Goal: Transaction & Acquisition: Book appointment/travel/reservation

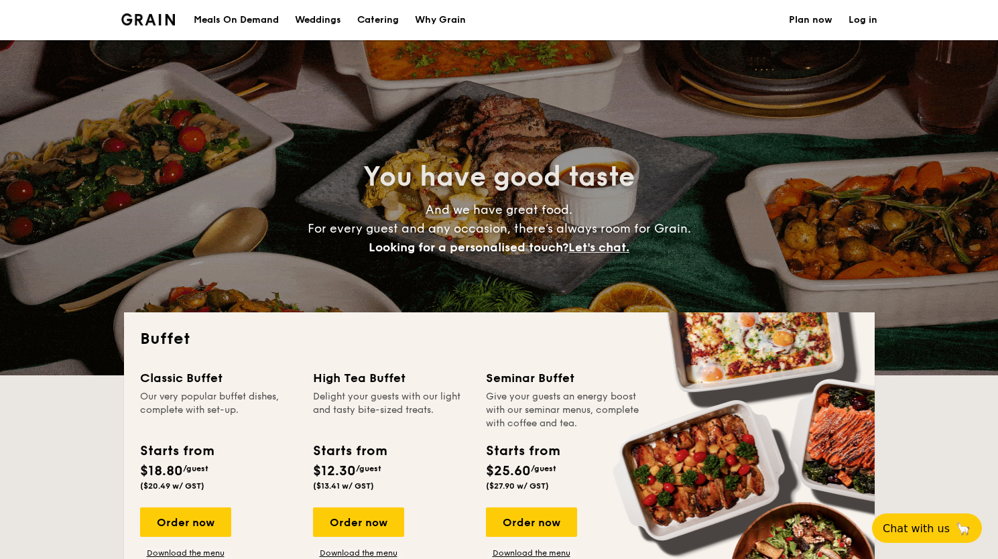
select select
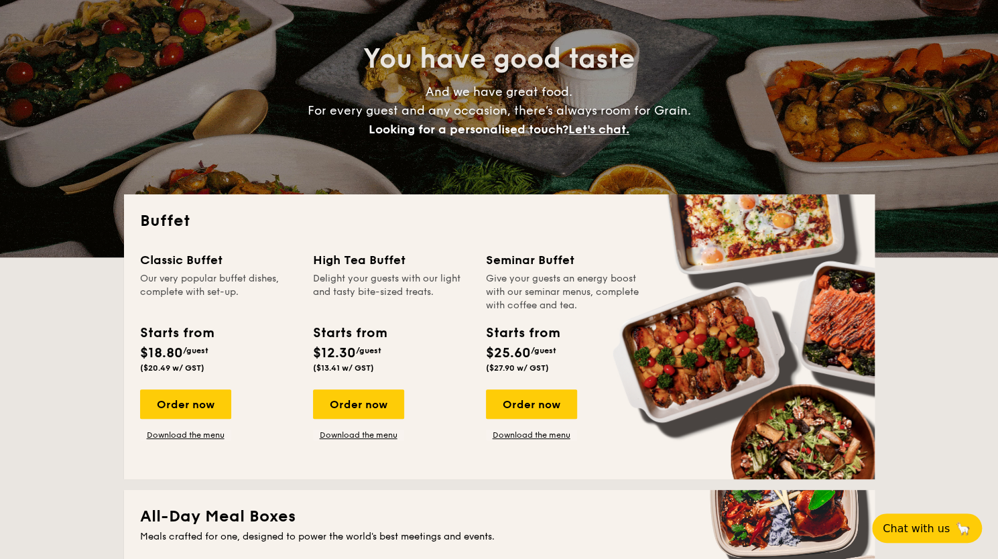
scroll to position [123, 0]
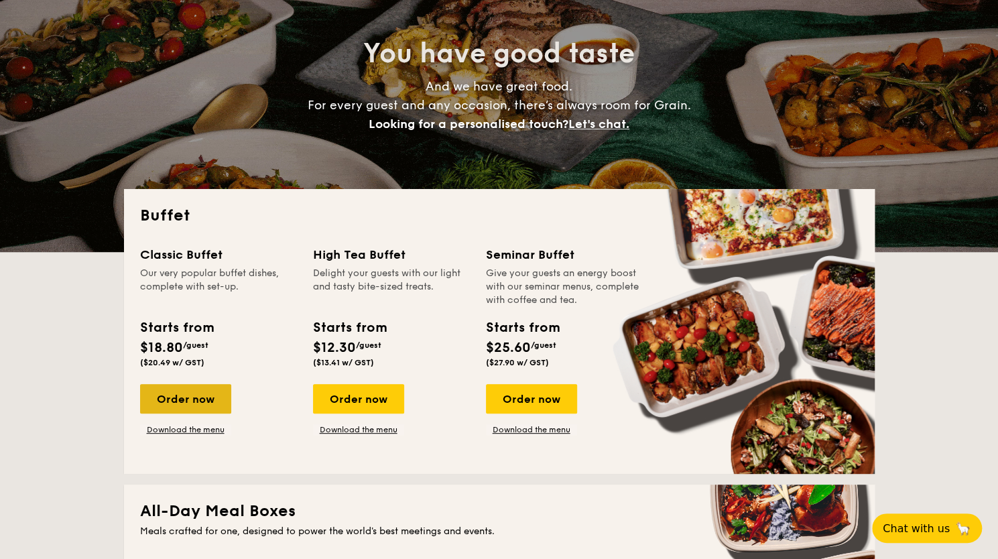
click at [204, 408] on div "Order now" at bounding box center [185, 398] width 91 height 29
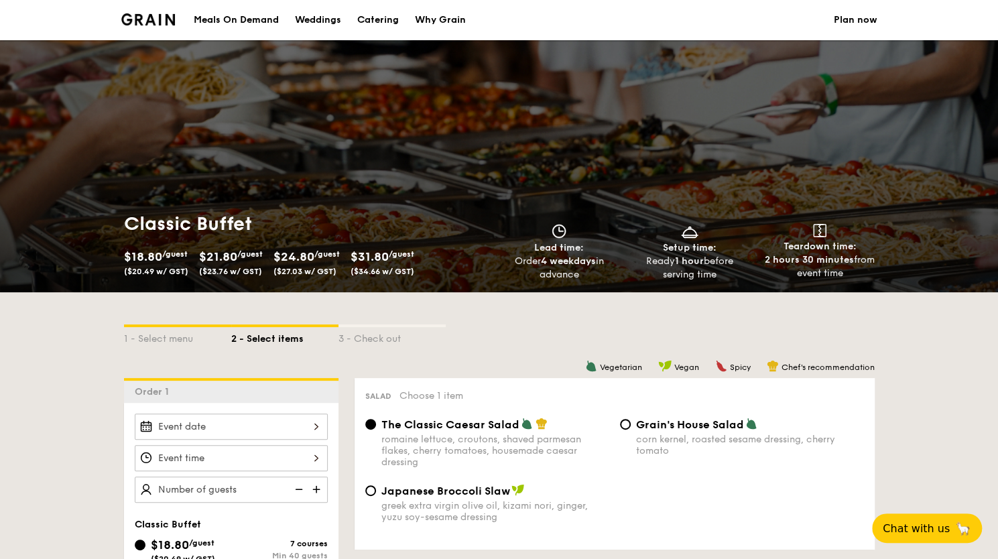
scroll to position [187, 0]
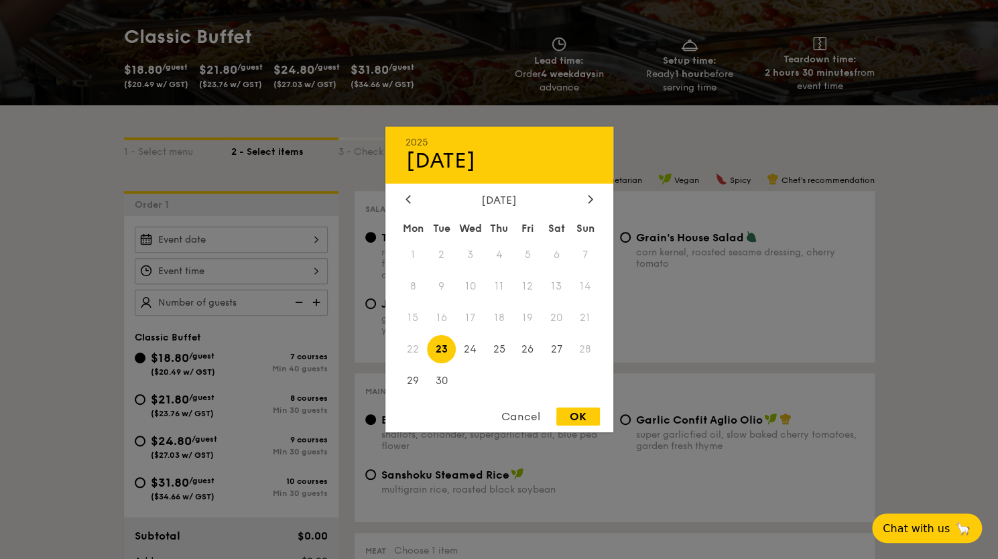
click at [287, 242] on div "2025 Sep [DATE] Tue Wed Thu Fri Sat Sun 1 2 3 4 5 6 7 8 9 10 11 12 13 14 15 16 …" at bounding box center [231, 239] width 193 height 26
click at [550, 348] on span "27" at bounding box center [556, 348] width 29 height 29
click at [578, 424] on div "OK" at bounding box center [578, 416] width 44 height 18
type input "[DATE]"
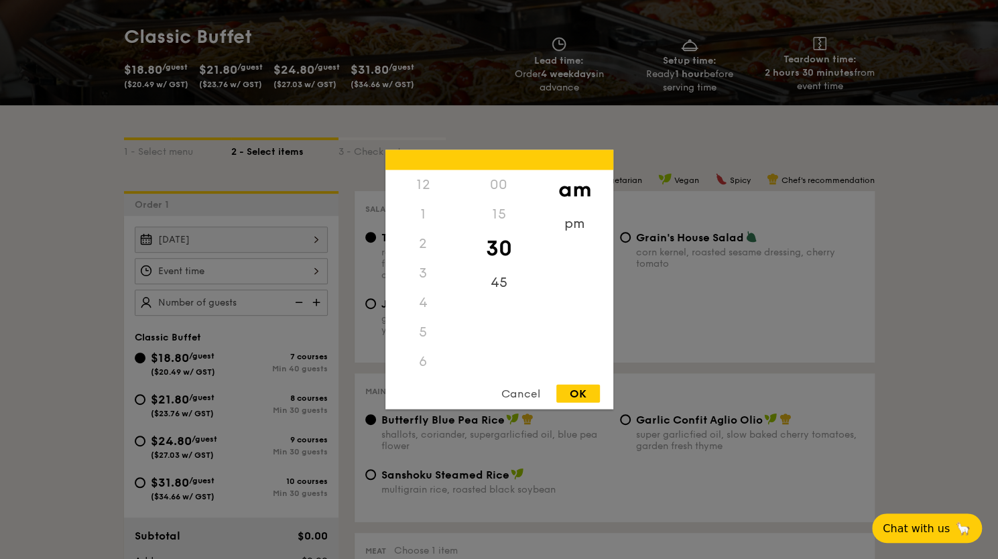
click at [267, 270] on div "12 1 2 3 4 5 6 7 8 9 10 11 00 15 30 45 am pm Cancel OK" at bounding box center [231, 271] width 193 height 26
drag, startPoint x: 419, startPoint y: 273, endPoint x: 572, endPoint y: 224, distance: 159.6
click at [578, 229] on div "12 1 2 3 4 5 6 7 8 9 10 11 00 15 30 45 am pm" at bounding box center [499, 272] width 228 height 204
click at [578, 229] on div "pm" at bounding box center [575, 228] width 76 height 39
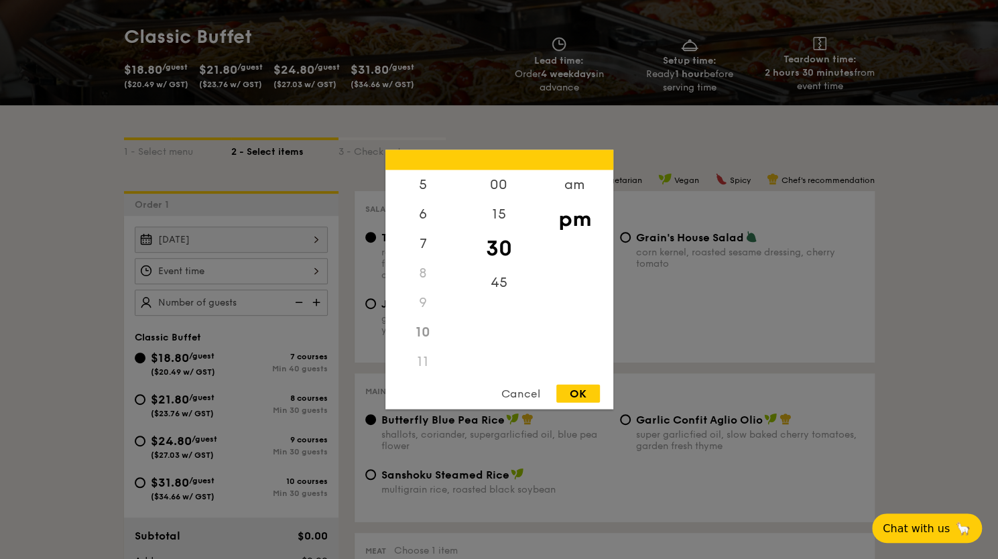
click at [572, 224] on div "pm" at bounding box center [575, 219] width 76 height 39
click at [423, 250] on div "7" at bounding box center [423, 248] width 76 height 39
click at [501, 192] on div "00" at bounding box center [499, 189] width 76 height 39
click at [425, 220] on div "6" at bounding box center [423, 219] width 76 height 39
click at [508, 257] on div "30" at bounding box center [499, 258] width 76 height 39
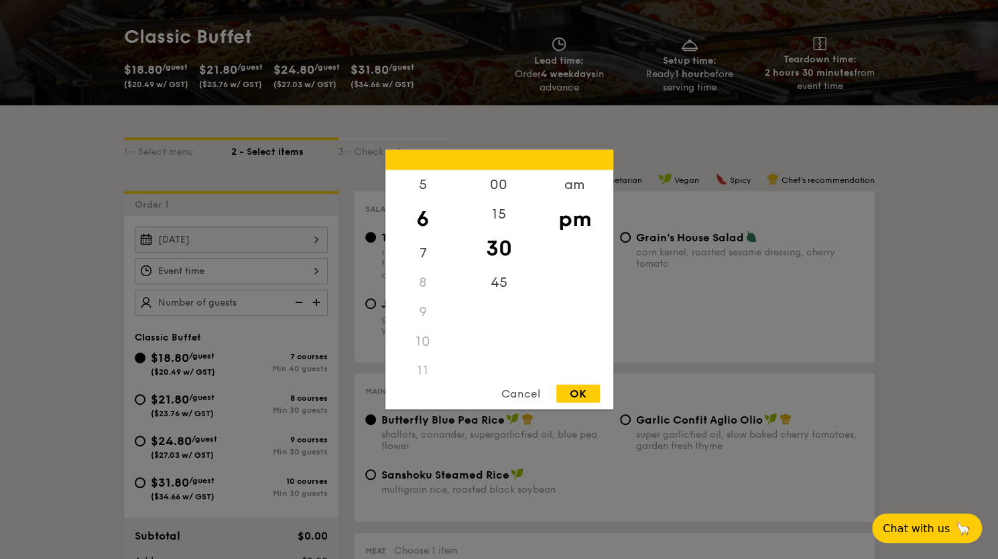
click at [587, 391] on div "OK" at bounding box center [578, 394] width 44 height 18
type input "6:30PM"
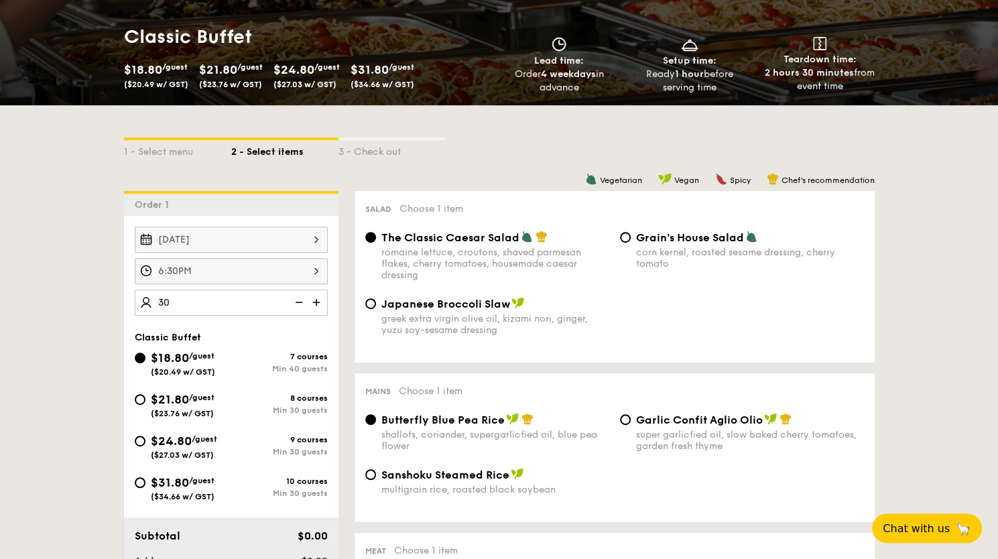
type input "40 guests"
click at [141, 436] on input "$24.80 /guest ($27.03 w/ GST) 9 courses Min 30 guests" at bounding box center [140, 441] width 11 height 11
radio input "true"
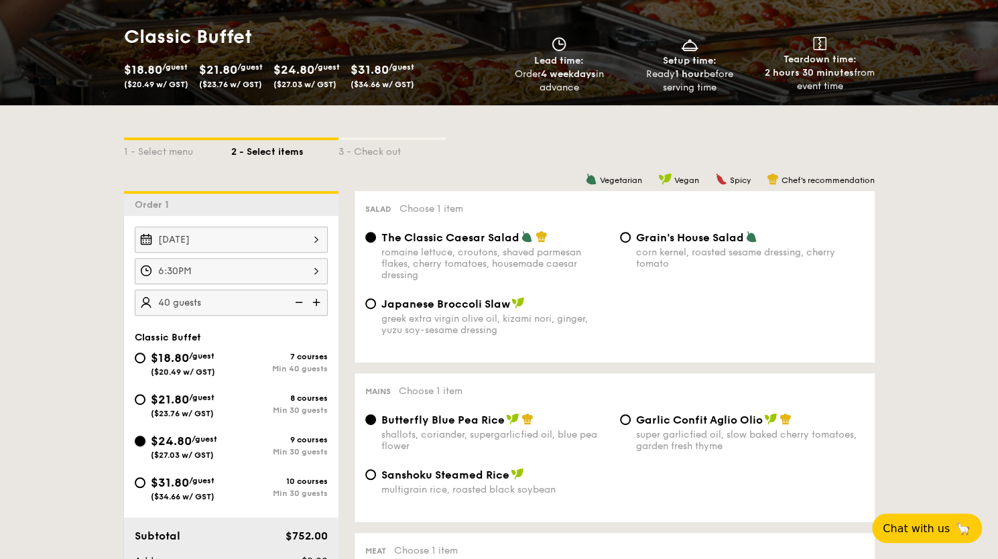
radio input "true"
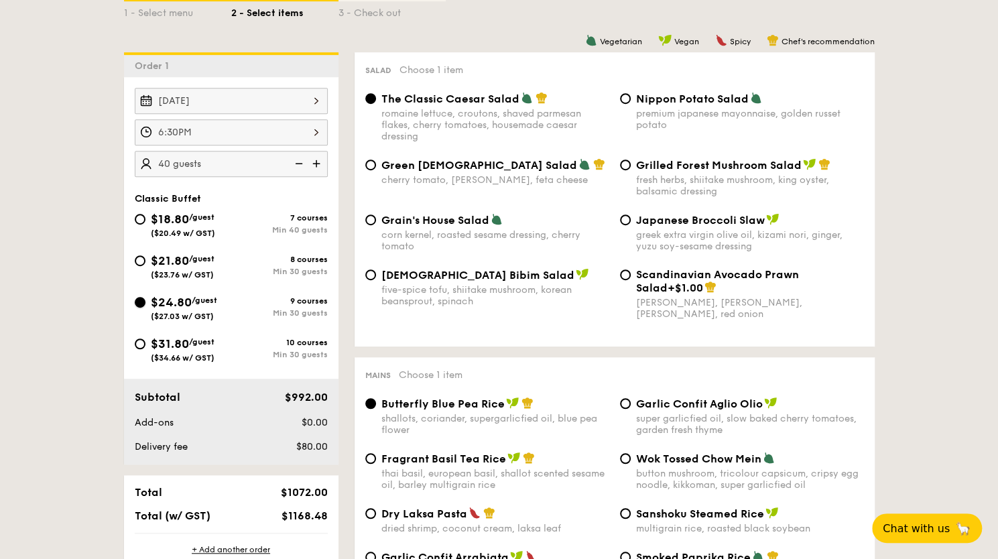
scroll to position [350, 0]
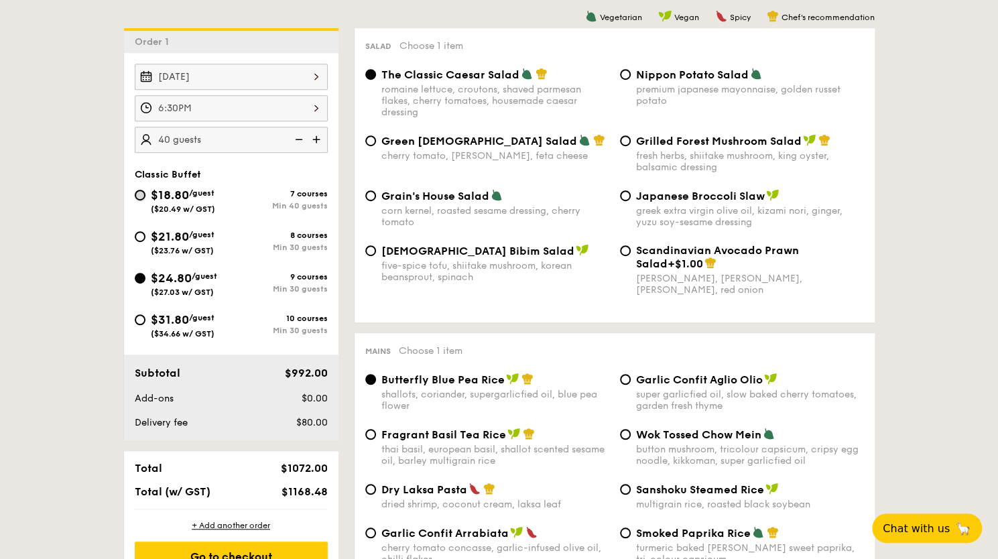
click at [141, 190] on input "$18.80 /guest ($20.49 w/ GST) 7 courses Min 40 guests" at bounding box center [140, 195] width 11 height 11
radio input "true"
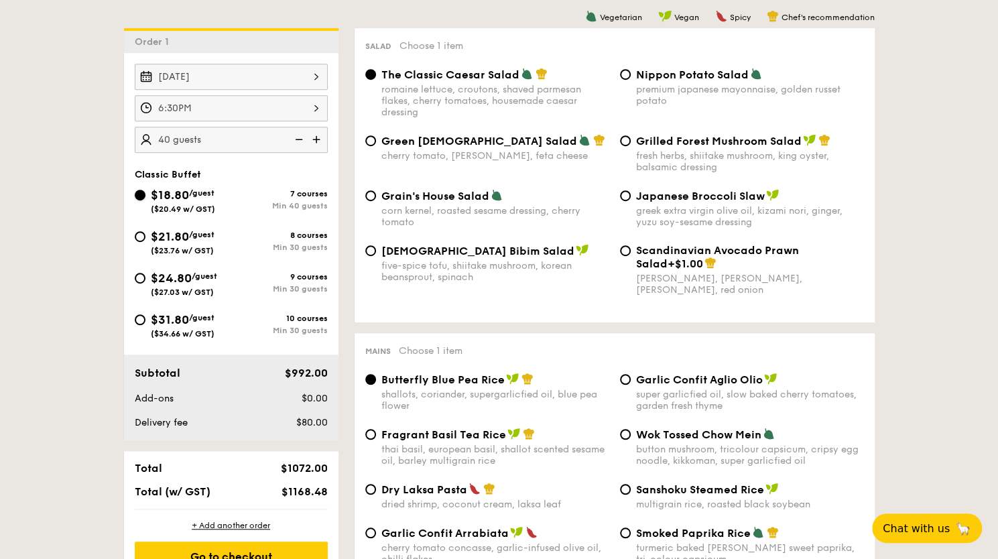
radio input "true"
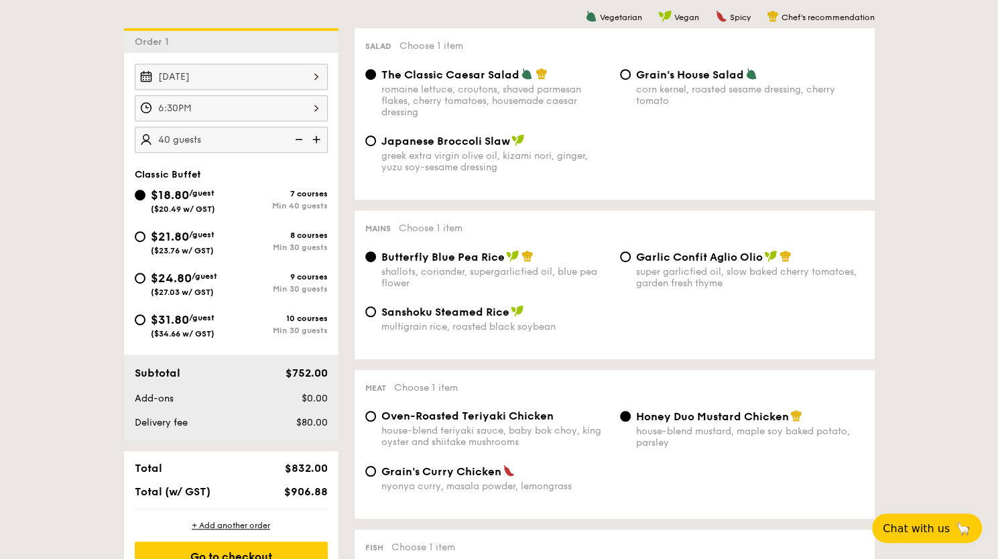
click at [145, 240] on div "$21.80 /guest ($23.76 w/ GST)" at bounding box center [183, 241] width 96 height 28
click at [145, 240] on input "$21.80 /guest ($23.76 w/ GST) 8 courses Min 30 guests" at bounding box center [140, 236] width 11 height 11
radio input "true"
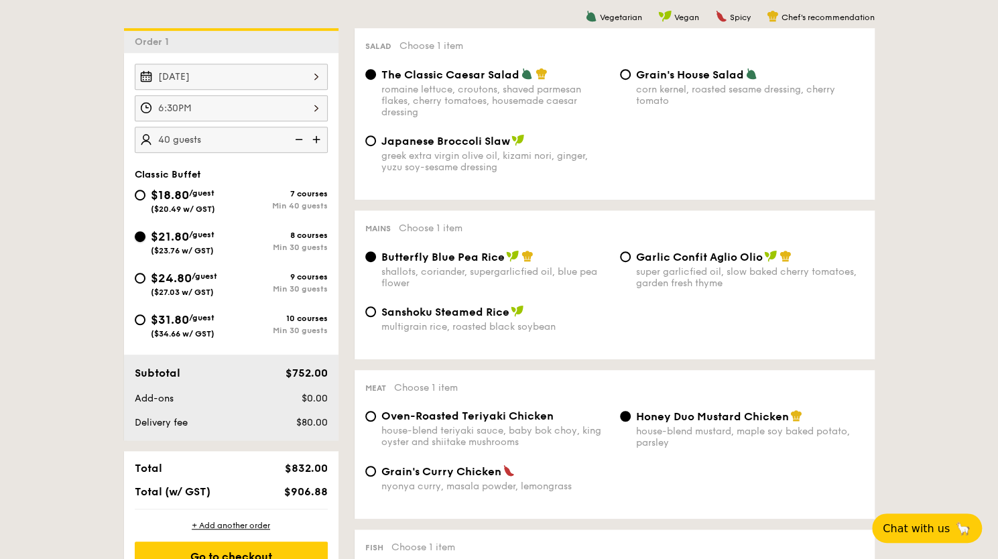
radio input "true"
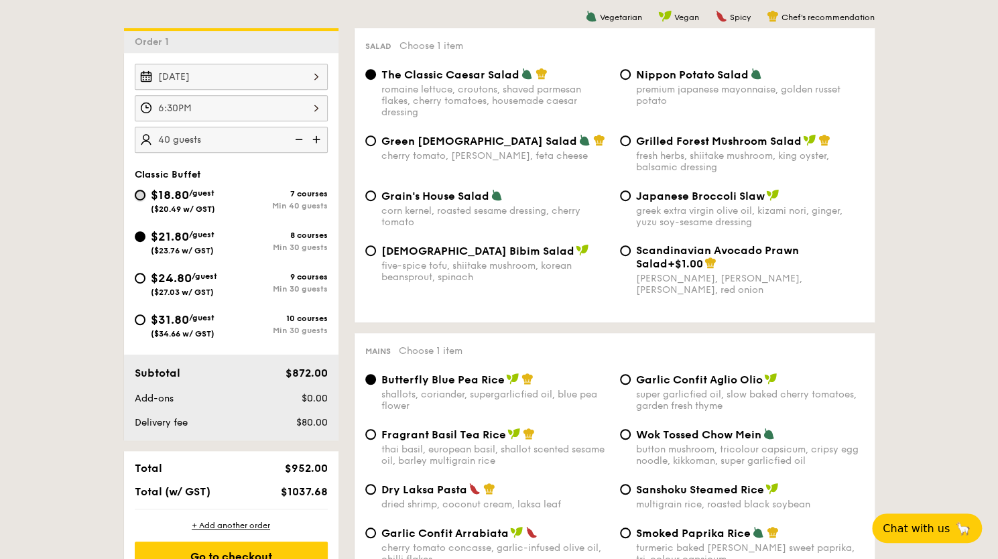
click at [141, 194] on input "$18.80 /guest ($20.49 w/ GST) 7 courses Min 40 guests" at bounding box center [140, 195] width 11 height 11
radio input "true"
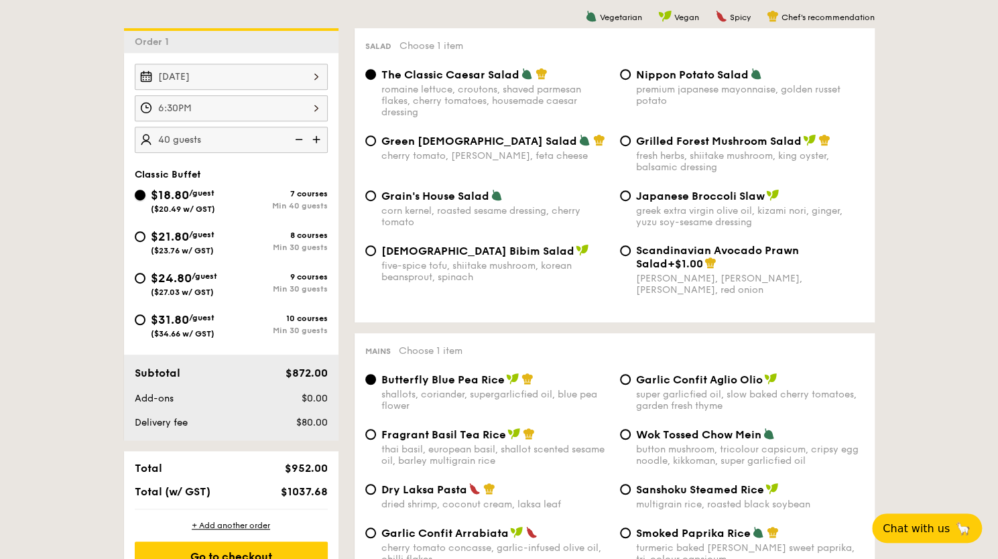
radio input "true"
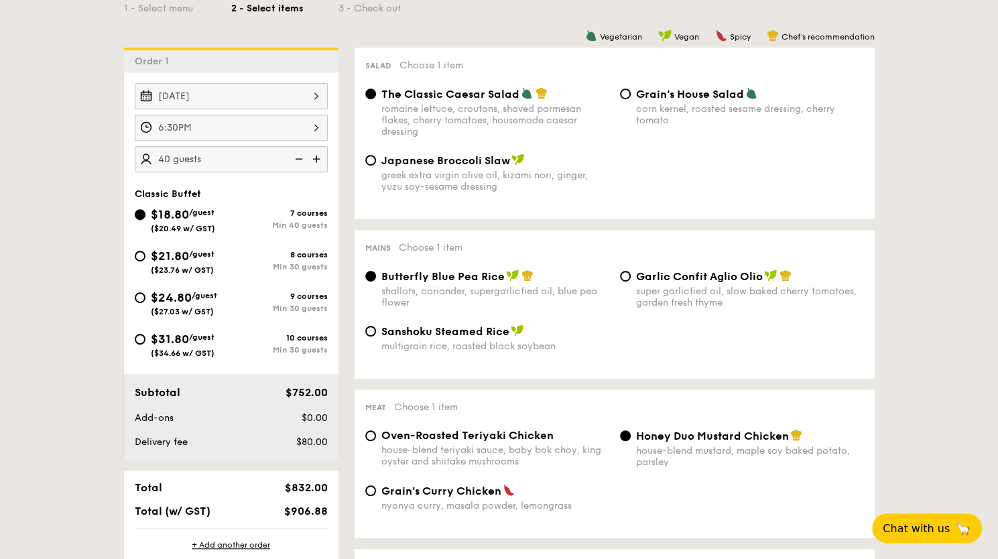
scroll to position [330, 0]
click at [142, 258] on input "$21.80 /guest ($23.76 w/ GST) 8 courses Min 30 guests" at bounding box center [140, 256] width 11 height 11
radio input "true"
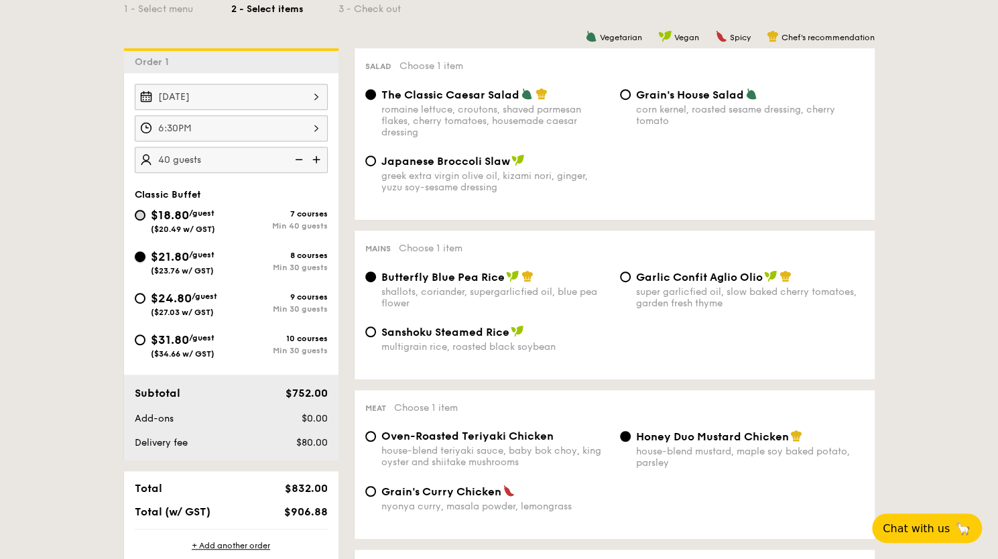
radio input "true"
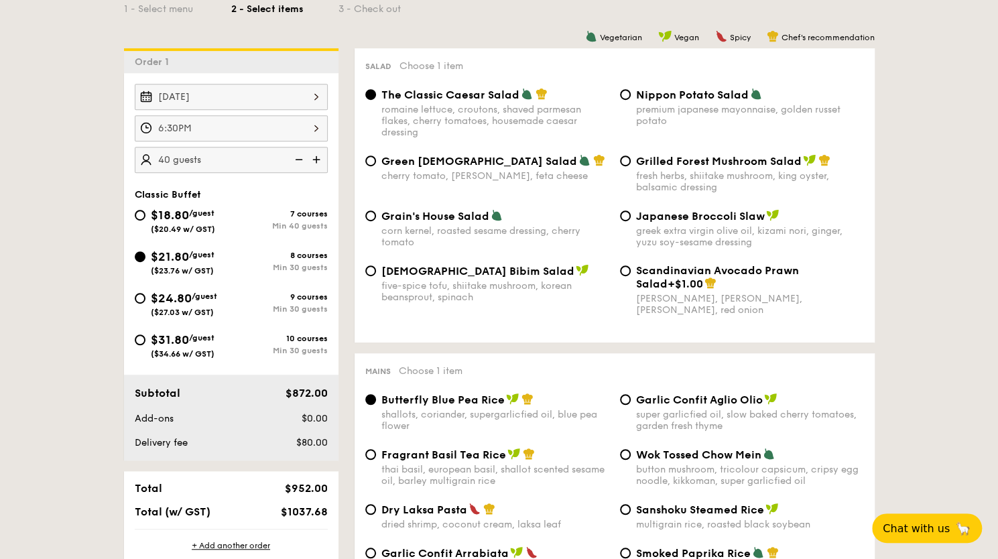
click at [143, 218] on div "$18.80 /guest ($20.49 w/ GST)" at bounding box center [183, 220] width 96 height 28
click at [143, 218] on input "$18.80 /guest ($20.49 w/ GST) 7 courses Min 40 guests" at bounding box center [140, 215] width 11 height 11
radio input "true"
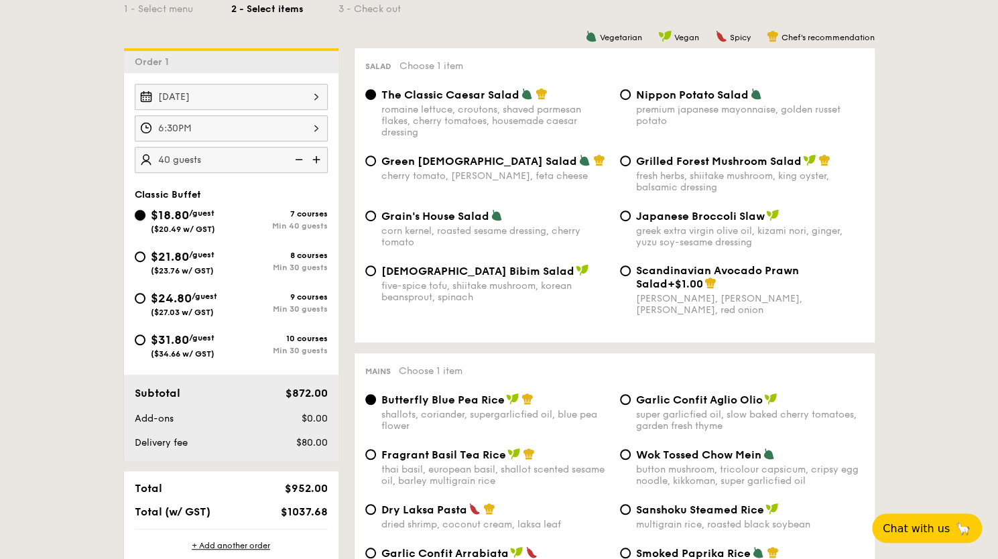
radio input "true"
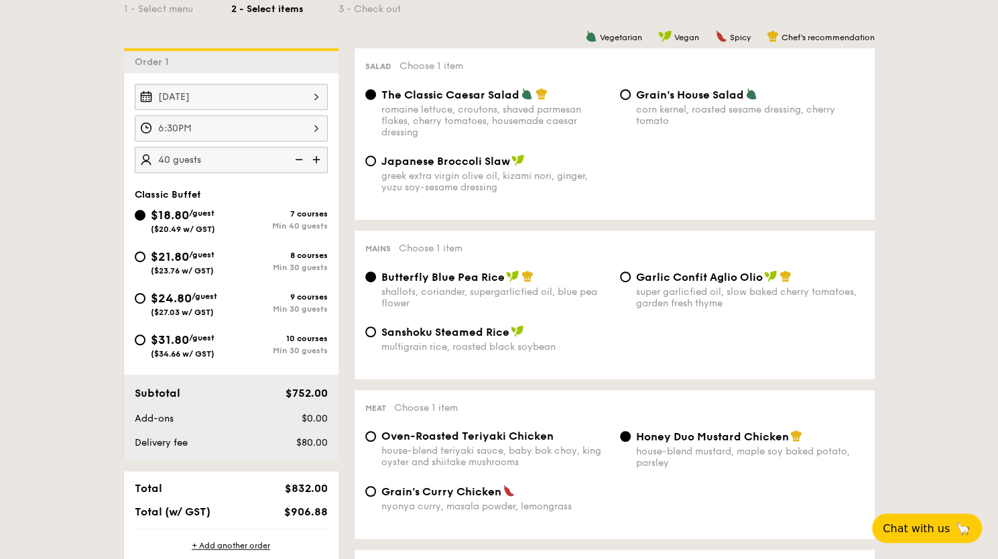
click at [143, 262] on div "$21.80 /guest ($23.76 w/ GST)" at bounding box center [183, 261] width 96 height 28
click at [143, 262] on input "$21.80 /guest ($23.76 w/ GST) 8 courses Min 30 guests" at bounding box center [140, 256] width 11 height 11
radio input "true"
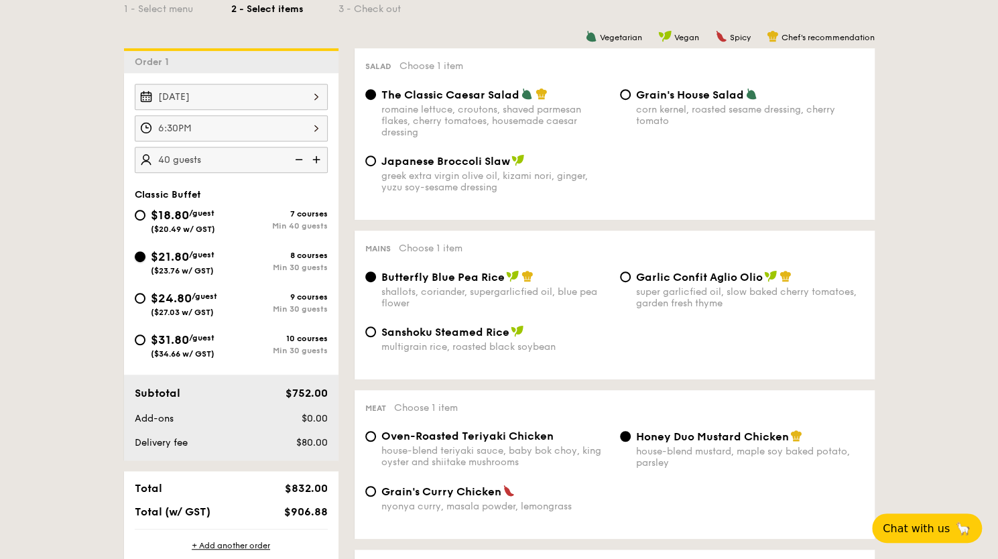
radio input "true"
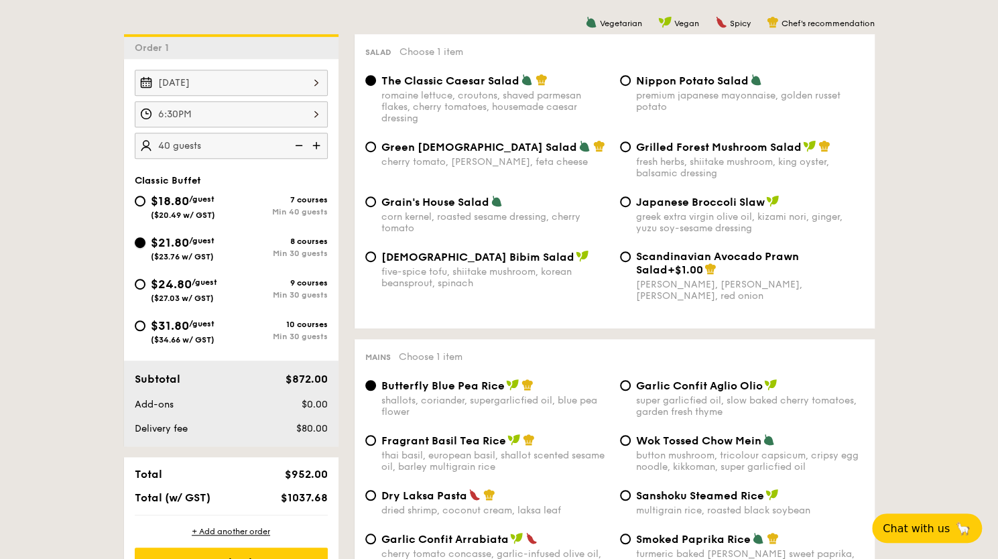
scroll to position [341, 0]
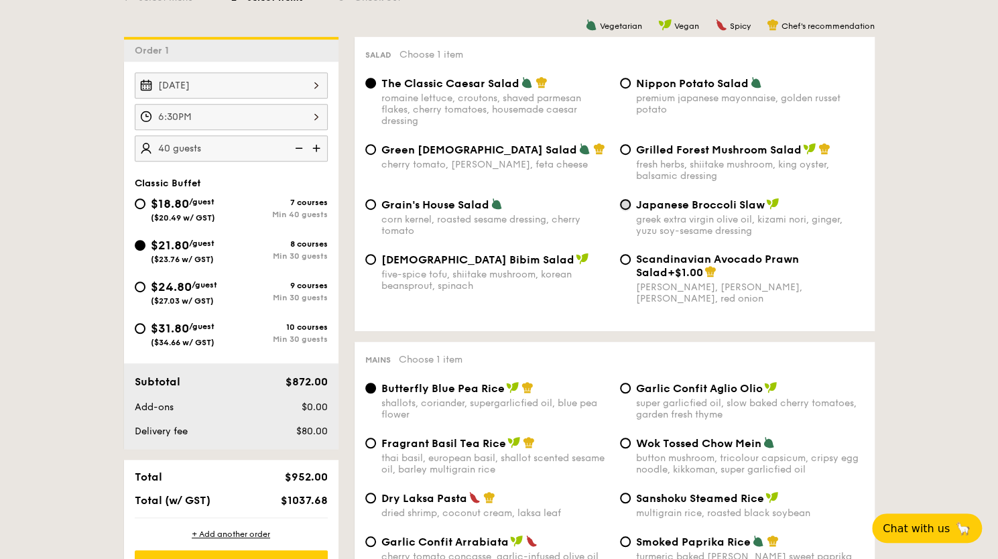
click at [626, 210] on input "Japanese Broccoli Slaw greek extra virgin olive oil, kizami nori, ginger, yuzu …" at bounding box center [625, 204] width 11 height 11
radio input "true"
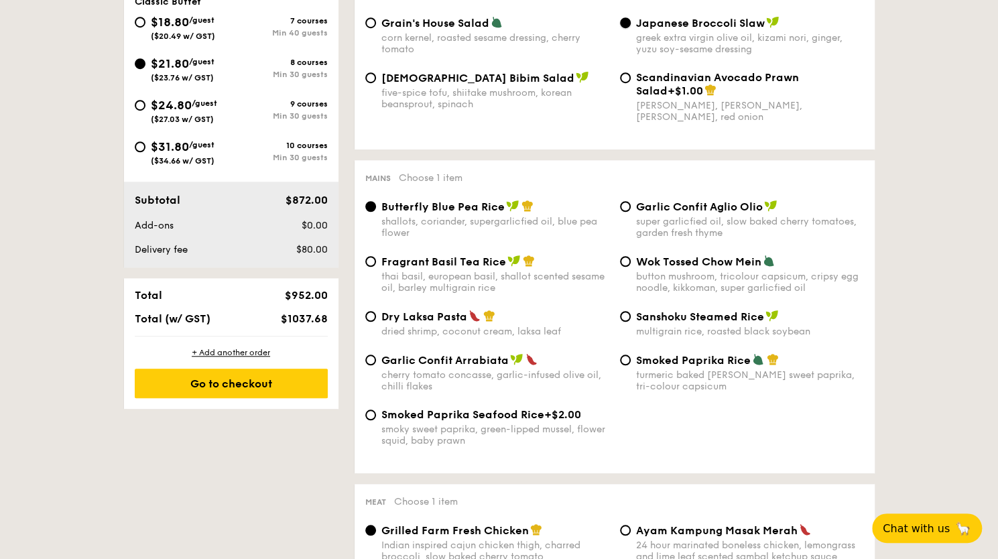
scroll to position [527, 0]
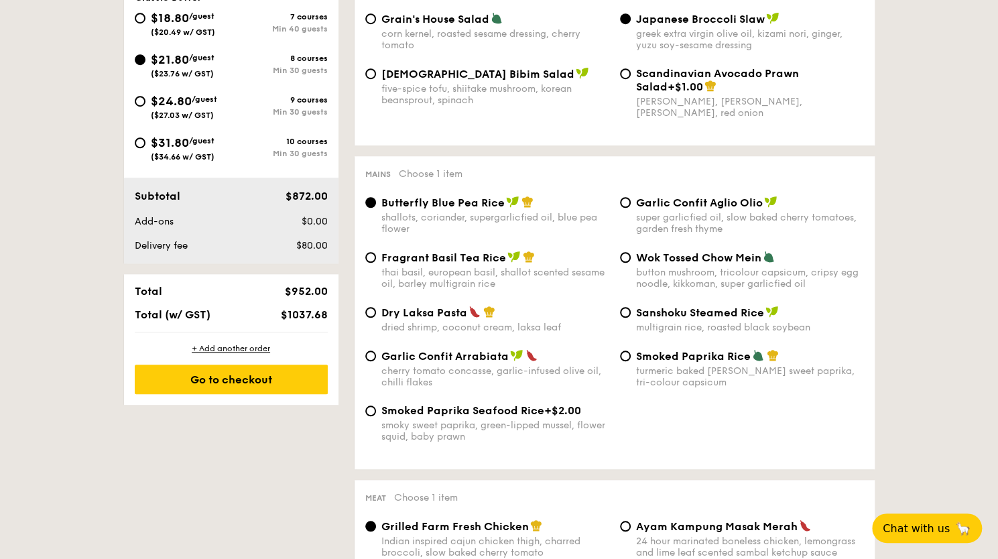
click at [674, 374] on div "turmeric baked [PERSON_NAME] sweet paprika, tri-colour capsicum" at bounding box center [750, 376] width 228 height 23
click at [630, 361] on input "Smoked Paprika Rice turmeric baked [PERSON_NAME] sweet paprika, tri-colour caps…" at bounding box center [625, 355] width 11 height 11
radio input "true"
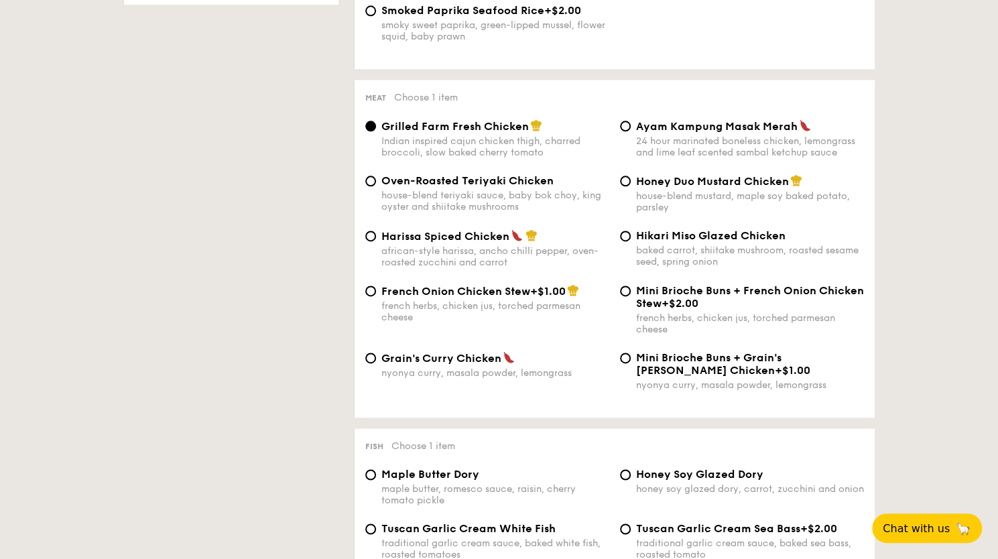
scroll to position [925, 0]
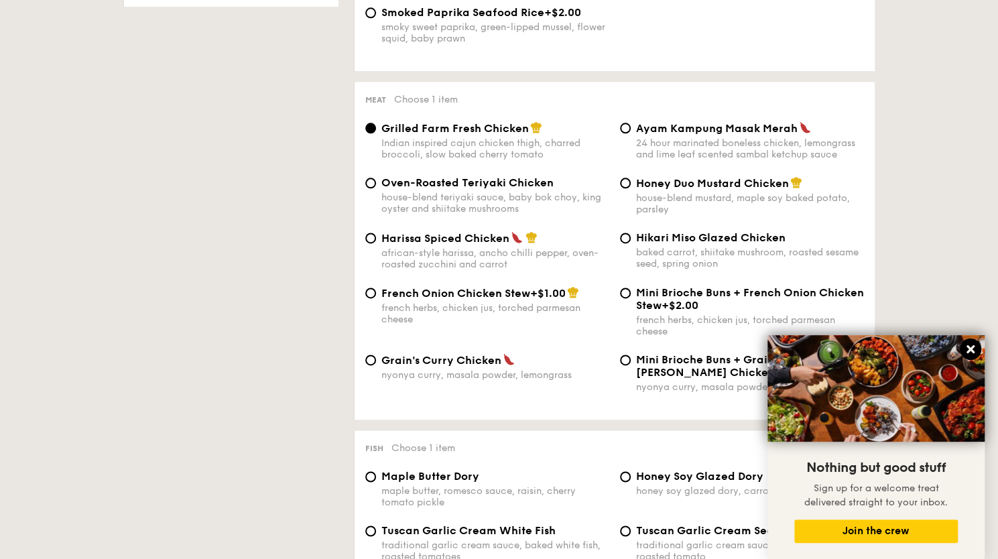
click at [968, 344] on icon at bounding box center [970, 349] width 12 height 12
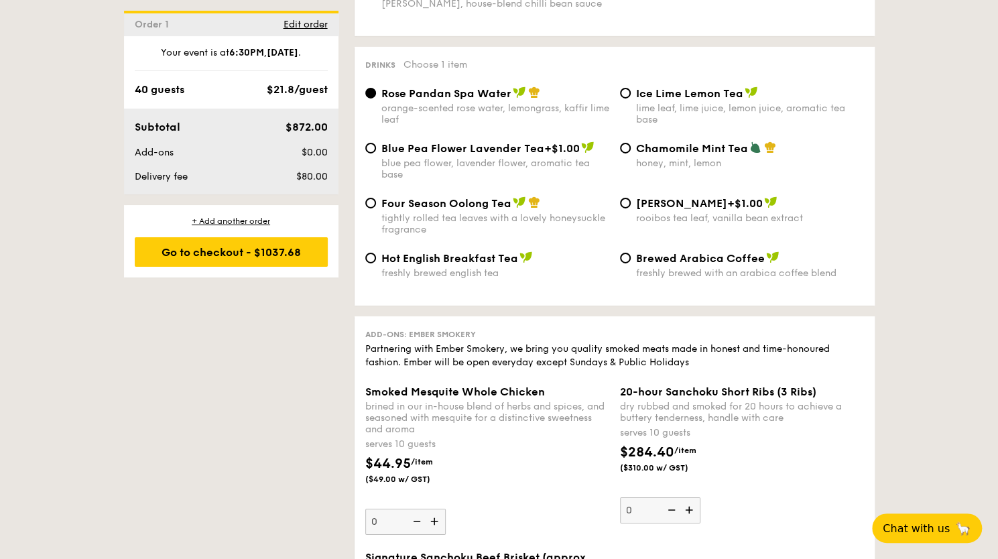
scroll to position [2576, 0]
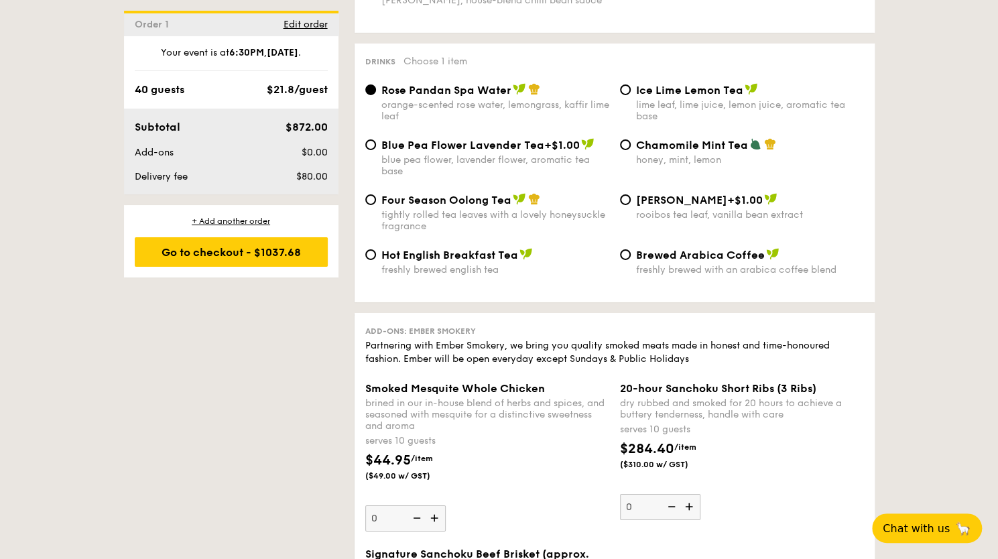
click at [441, 240] on div "Four Season Oolong Tea tightly rolled tea leaves with a lovely honeysuckle frag…" at bounding box center [614, 220] width 509 height 55
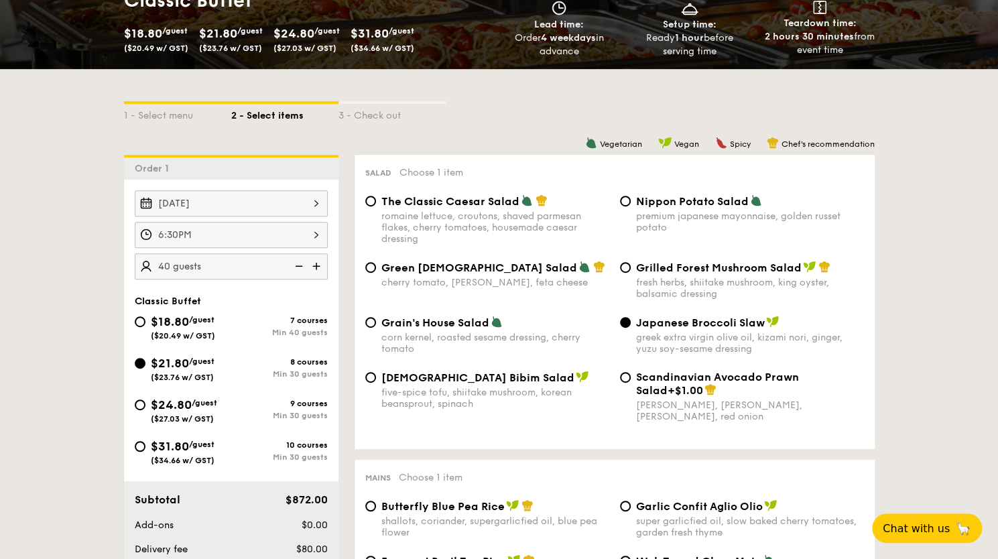
scroll to position [225, 0]
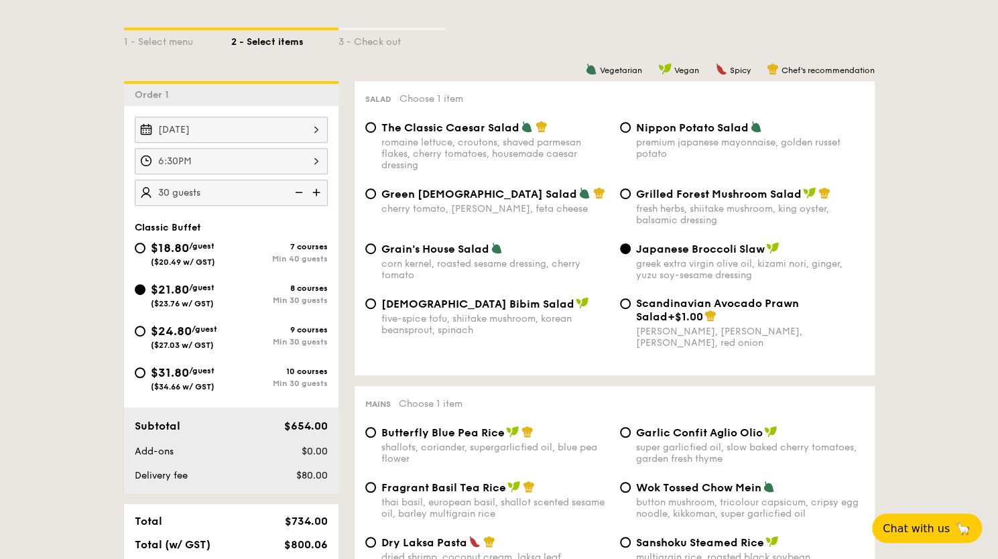
scroll to position [350, 0]
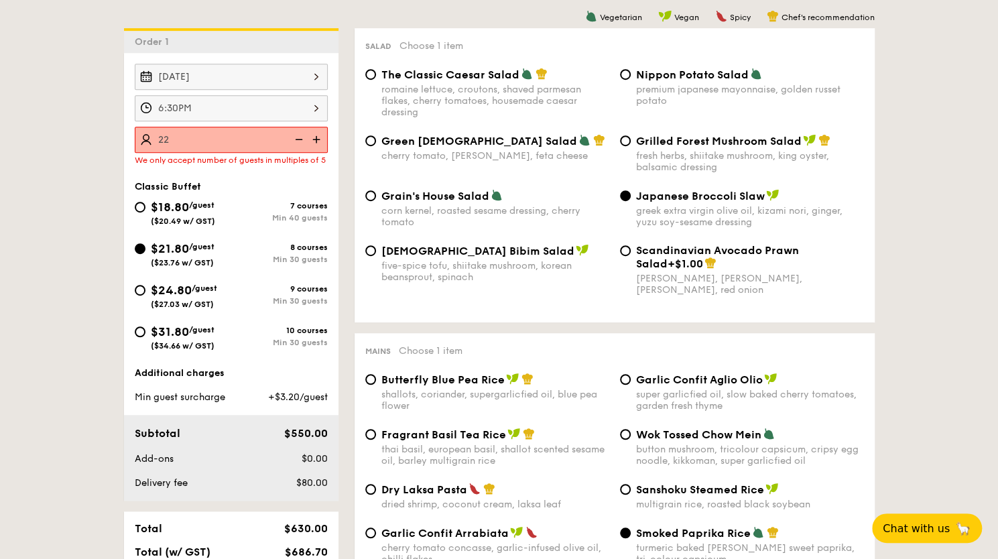
type input "2"
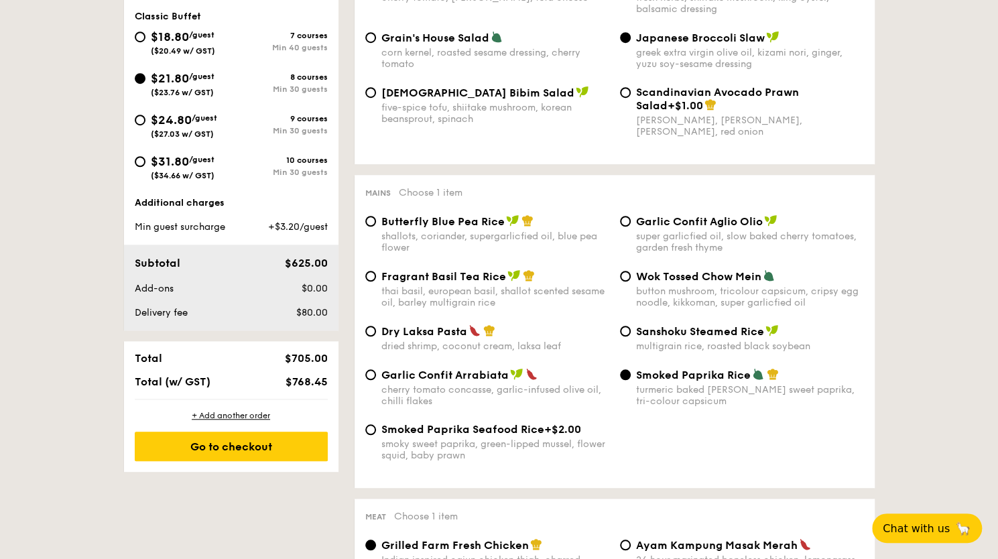
scroll to position [511, 0]
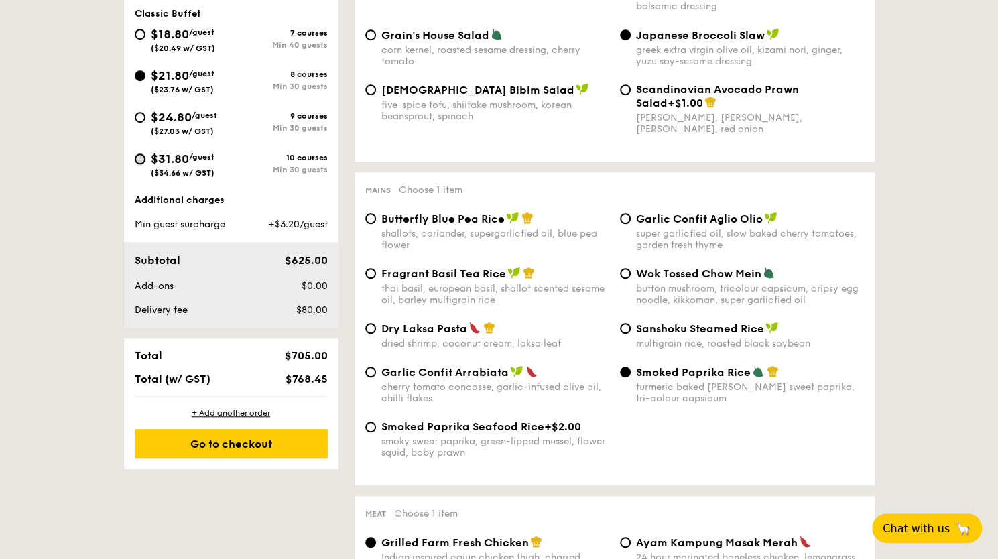
type input "25 guests"
click at [138, 157] on input "$31.80 /guest ($34.66 w/ GST) 10 courses Min 30 guests" at bounding box center [140, 158] width 11 height 11
radio input "true"
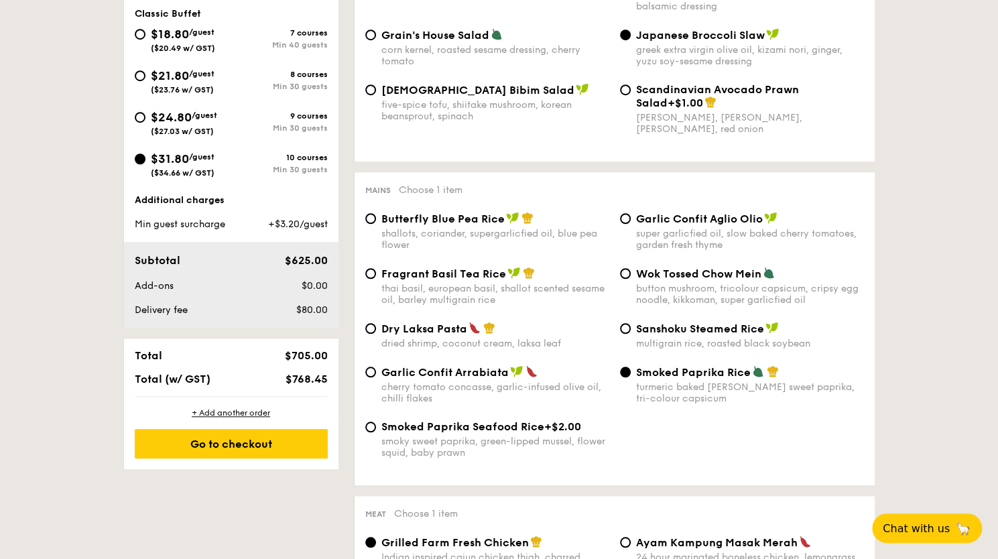
radio input "true"
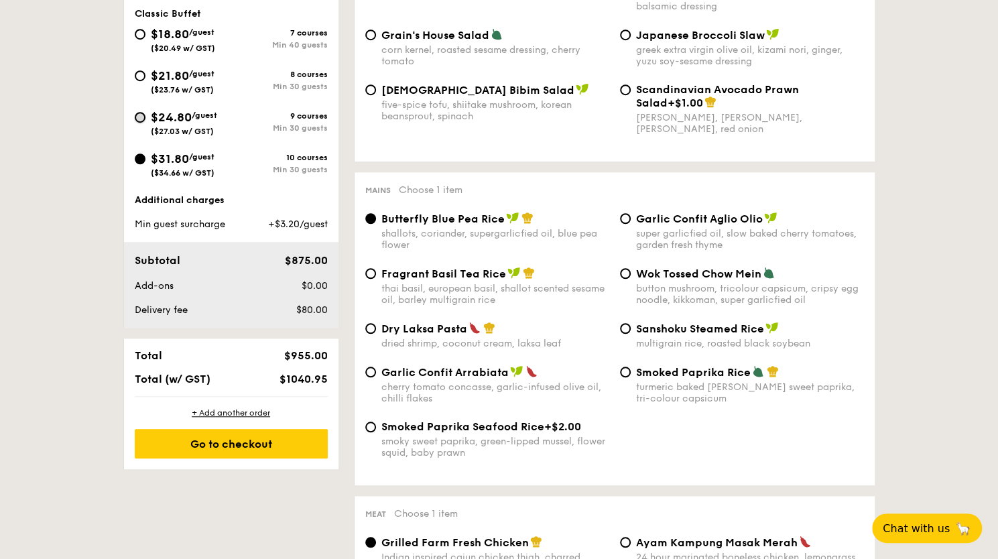
click at [143, 118] on input "$24.80 /guest ($27.03 w/ GST) 9 courses Min 30 guests" at bounding box center [140, 117] width 11 height 11
radio input "true"
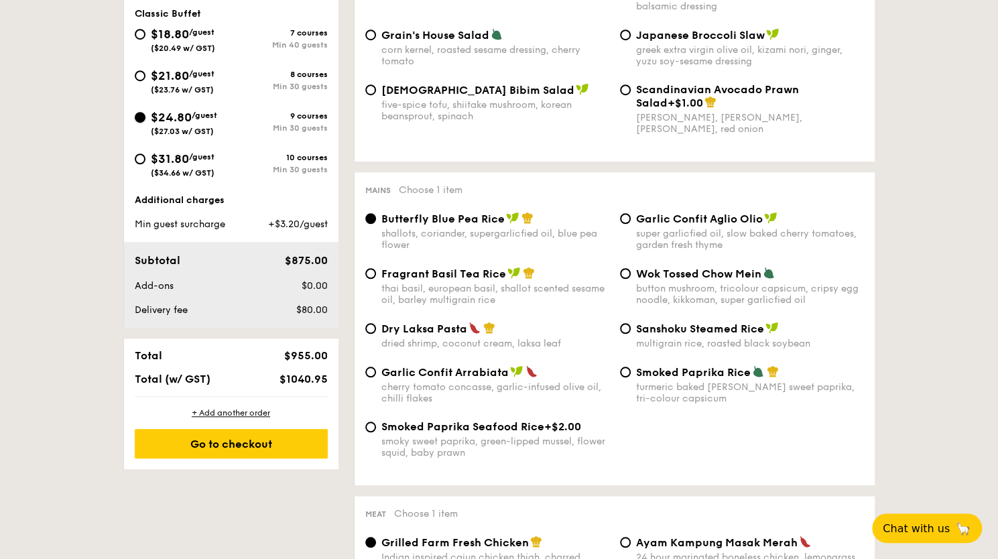
radio input "true"
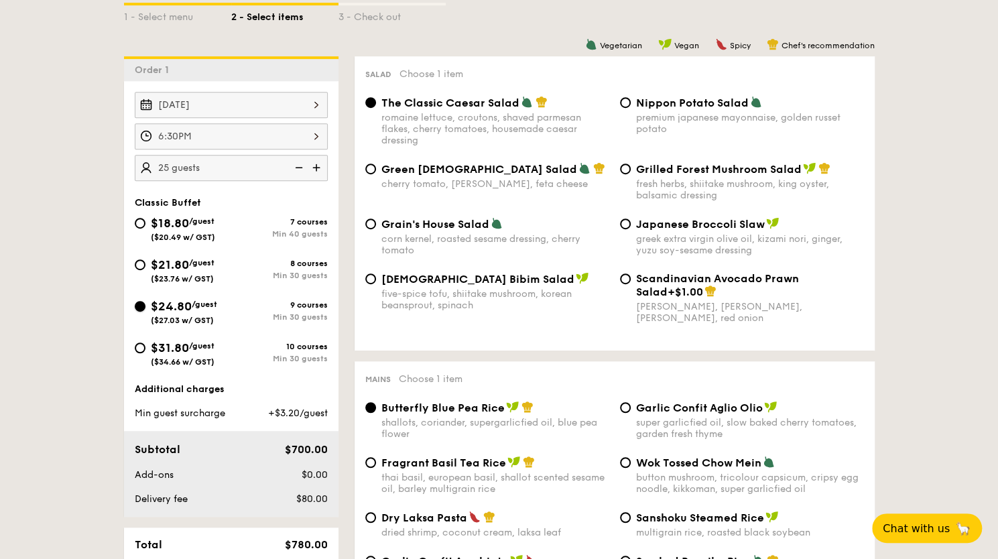
scroll to position [322, 0]
click at [321, 165] on img at bounding box center [318, 166] width 20 height 25
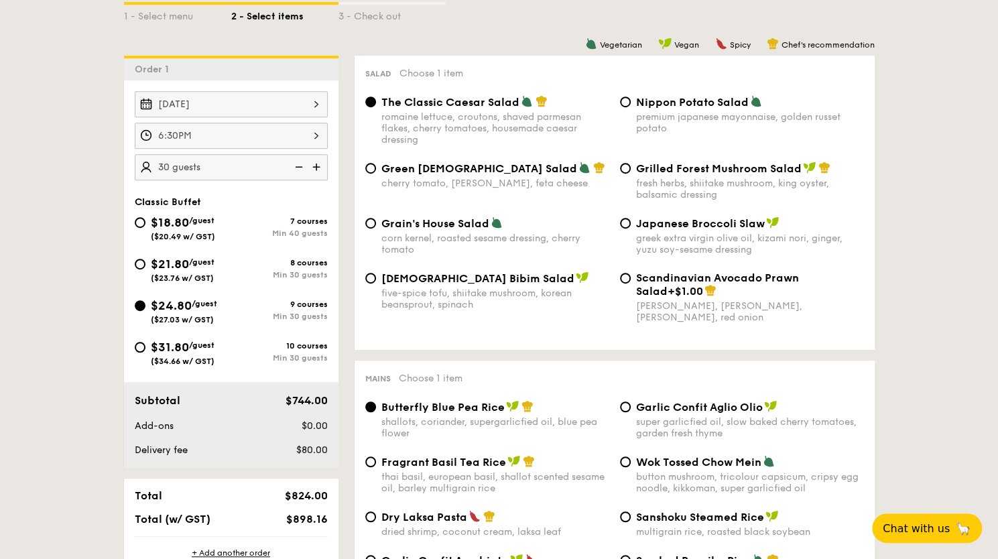
click at [321, 165] on img at bounding box center [318, 166] width 20 height 25
click at [300, 169] on img at bounding box center [297, 166] width 20 height 25
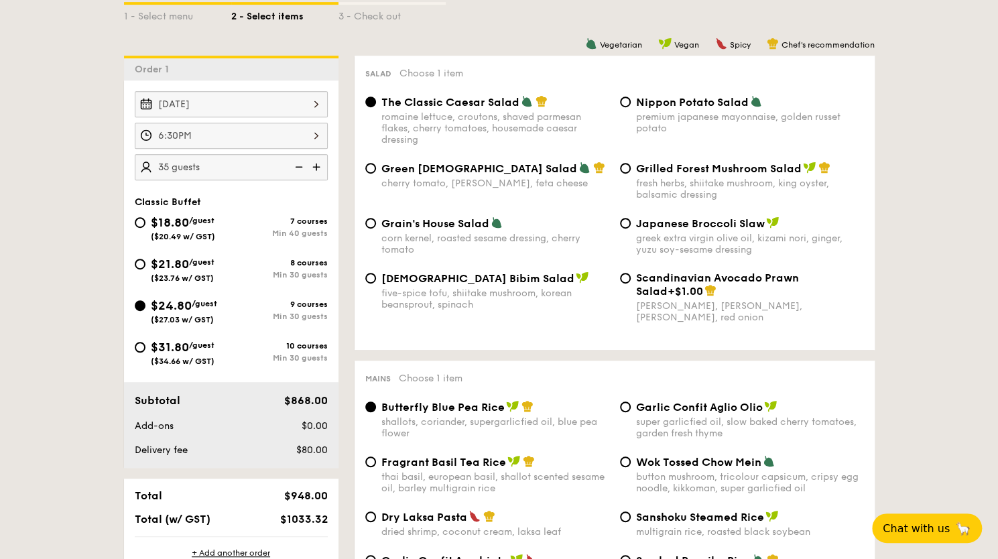
click at [300, 169] on img at bounding box center [297, 166] width 20 height 25
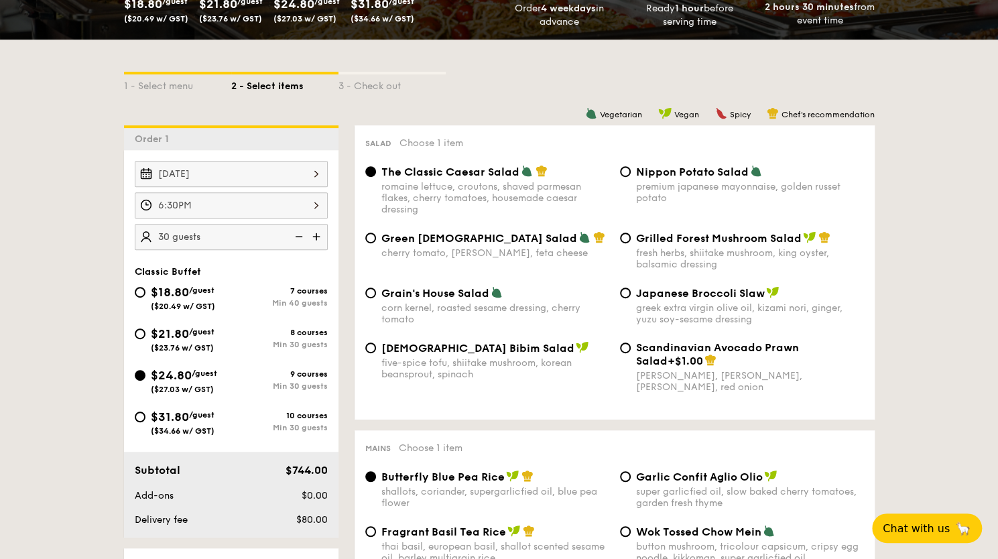
scroll to position [253, 0]
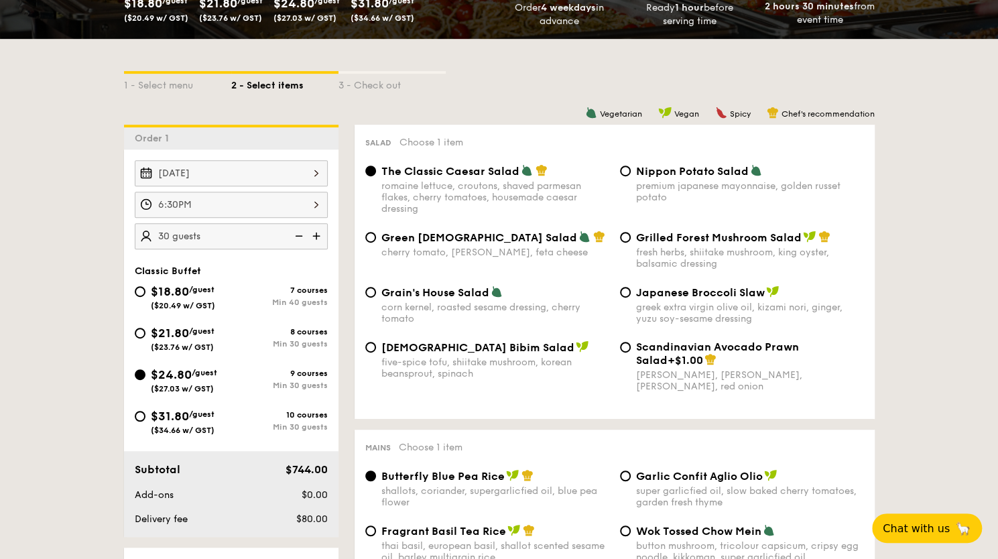
click at [312, 235] on img at bounding box center [318, 235] width 20 height 25
click at [296, 243] on img at bounding box center [297, 235] width 20 height 25
click at [292, 236] on img at bounding box center [297, 235] width 20 height 25
type input "25 guests"
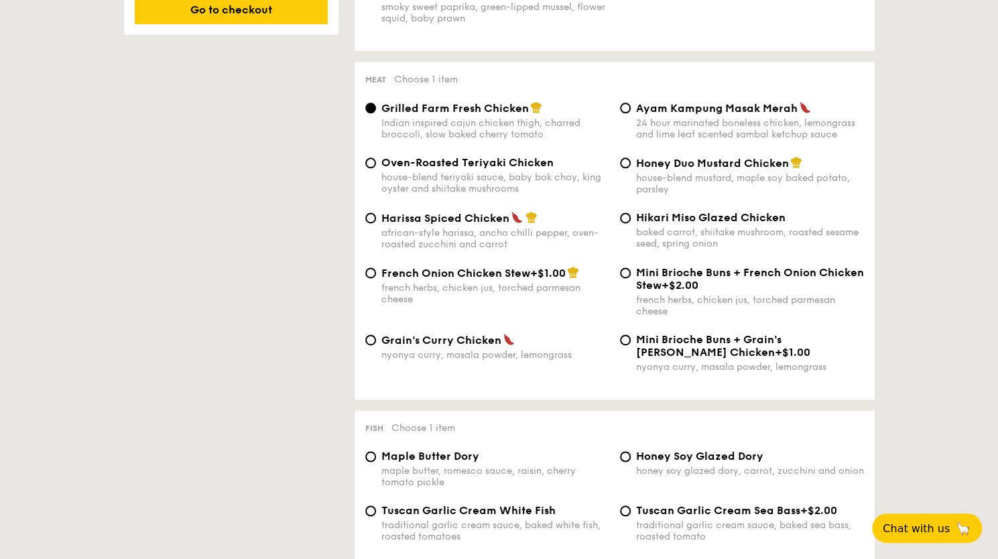
scroll to position [945, 0]
click at [369, 222] on input "Harissa Spiced Chicken african-style harissa, ancho chilli pepper, oven-roasted…" at bounding box center [370, 217] width 11 height 11
radio input "true"
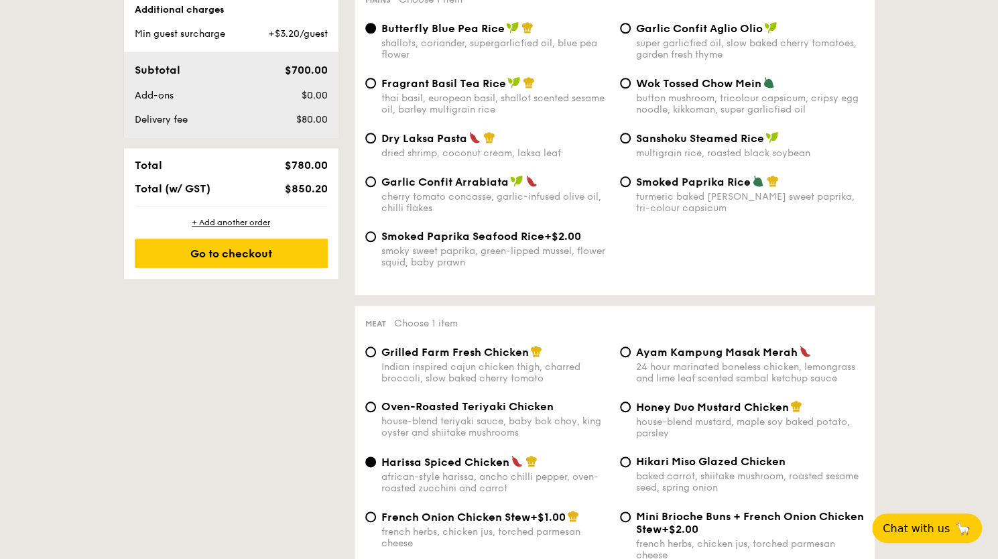
scroll to position [700, 0]
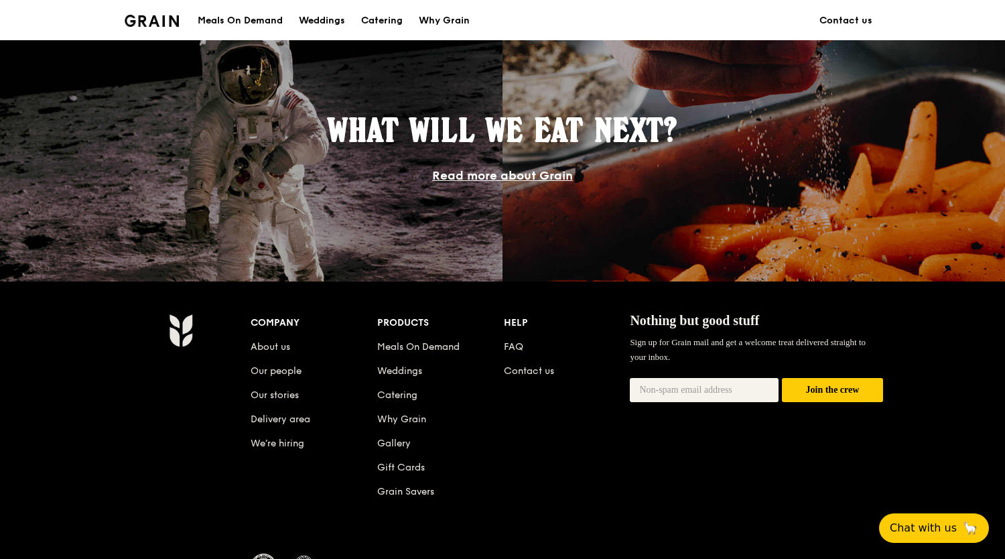
scroll to position [1110, 0]
click at [550, 180] on link "Read more about Grain" at bounding box center [502, 176] width 141 height 15
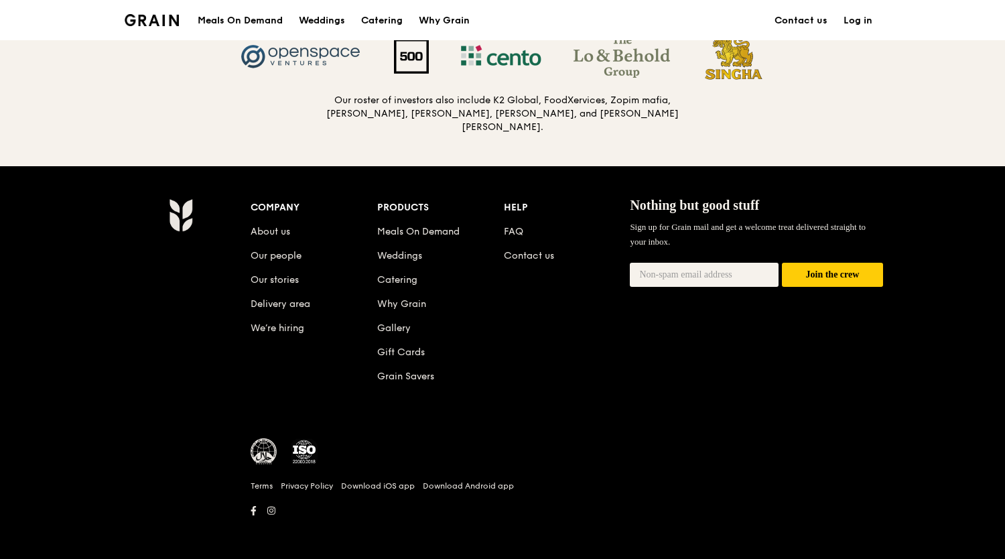
scroll to position [1437, 0]
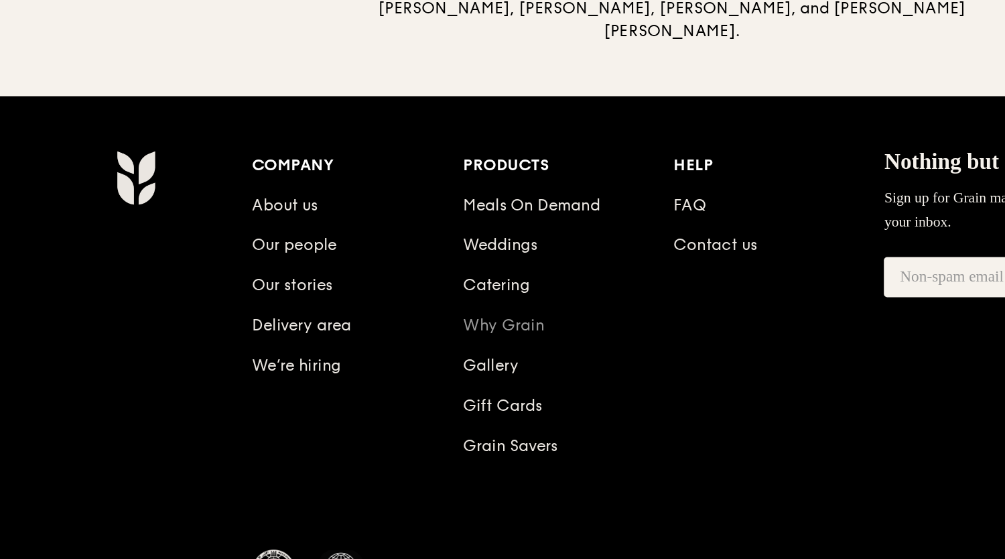
click at [411, 298] on link "Why Grain" at bounding box center [401, 303] width 49 height 11
click at [402, 324] on link "Gallery" at bounding box center [394, 327] width 34 height 11
